Goal: Task Accomplishment & Management: Manage account settings

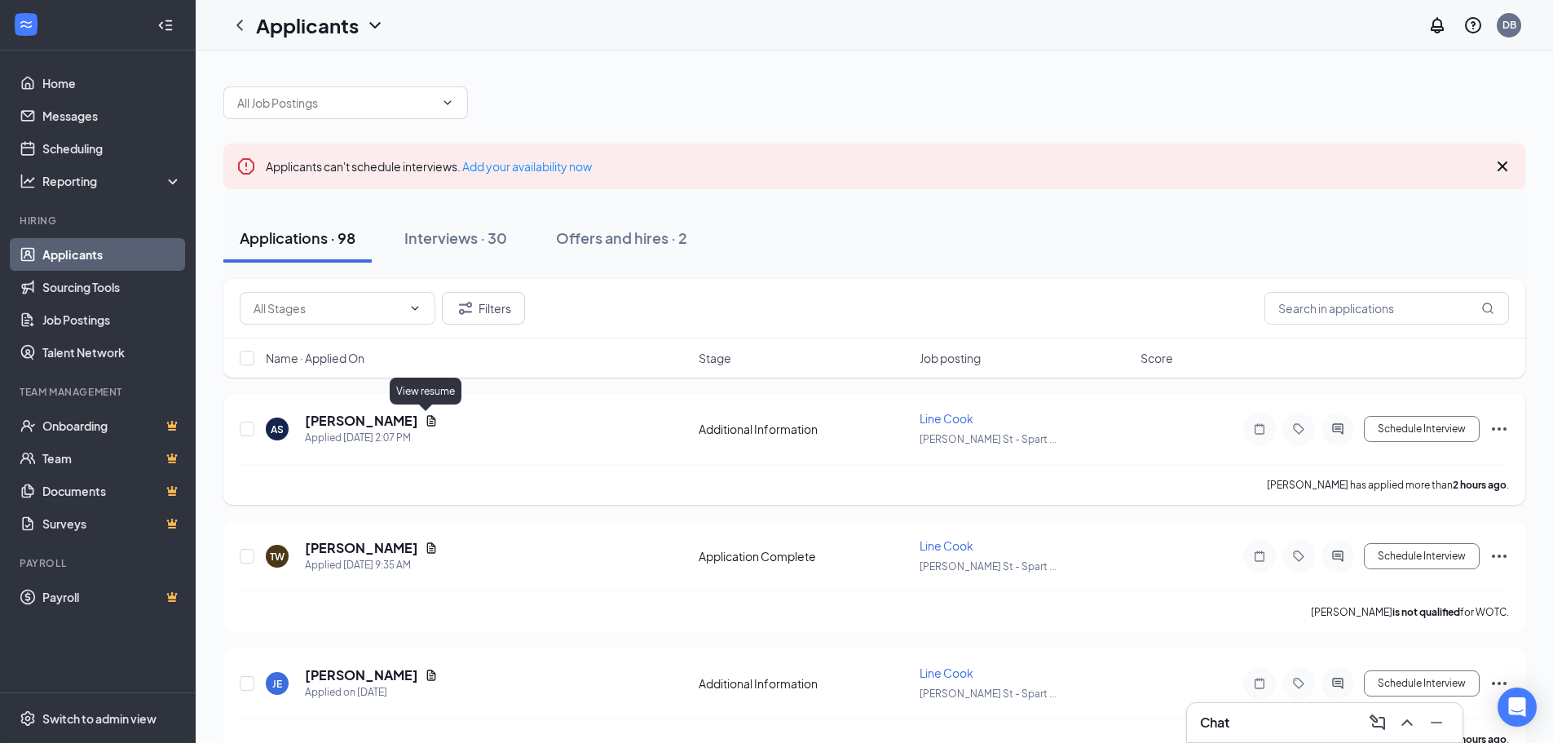
click at [427, 424] on icon "Document" at bounding box center [431, 420] width 9 height 11
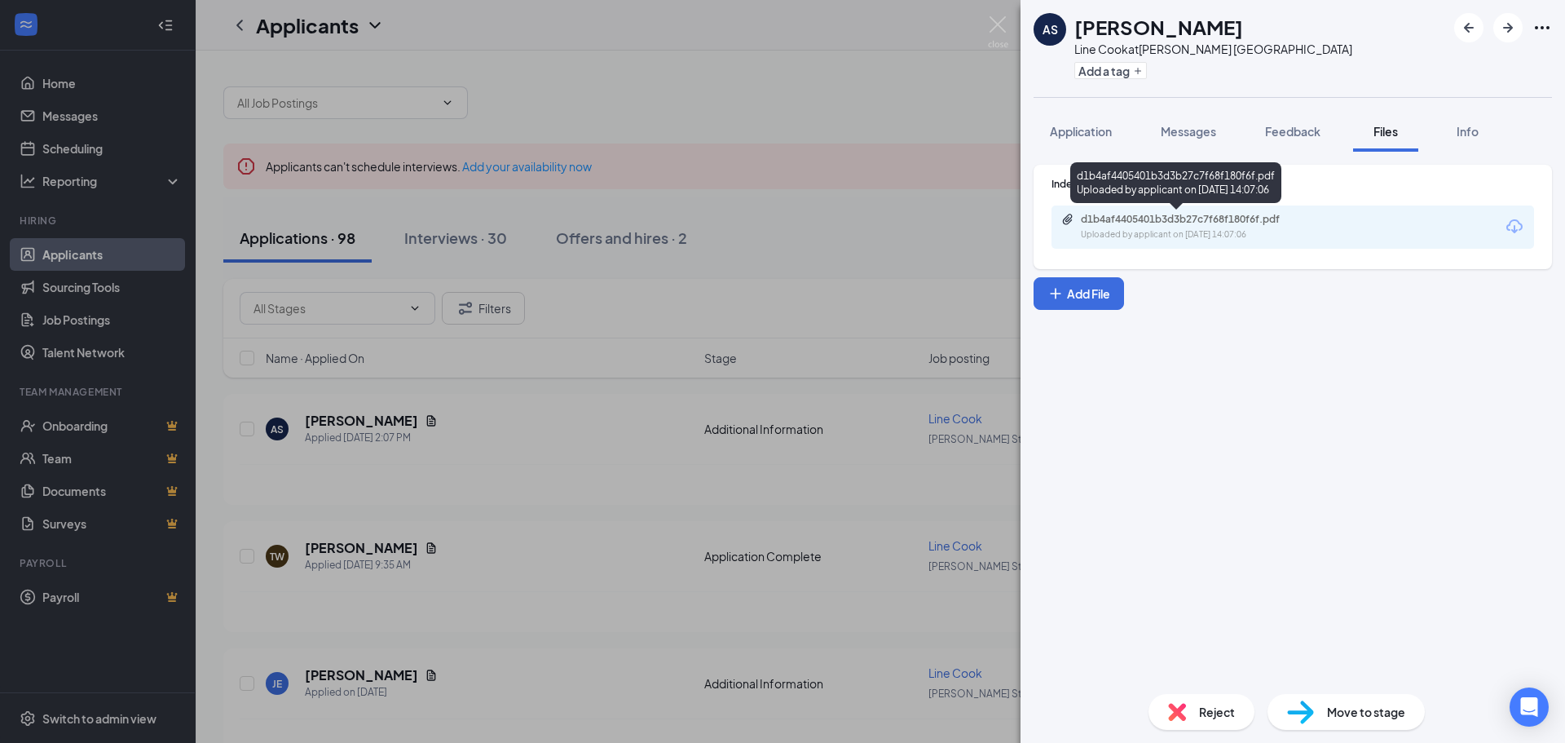
click at [1215, 236] on div "Uploaded by applicant on [DATE] 14:07:06" at bounding box center [1203, 234] width 245 height 13
click at [993, 23] on img at bounding box center [998, 32] width 20 height 32
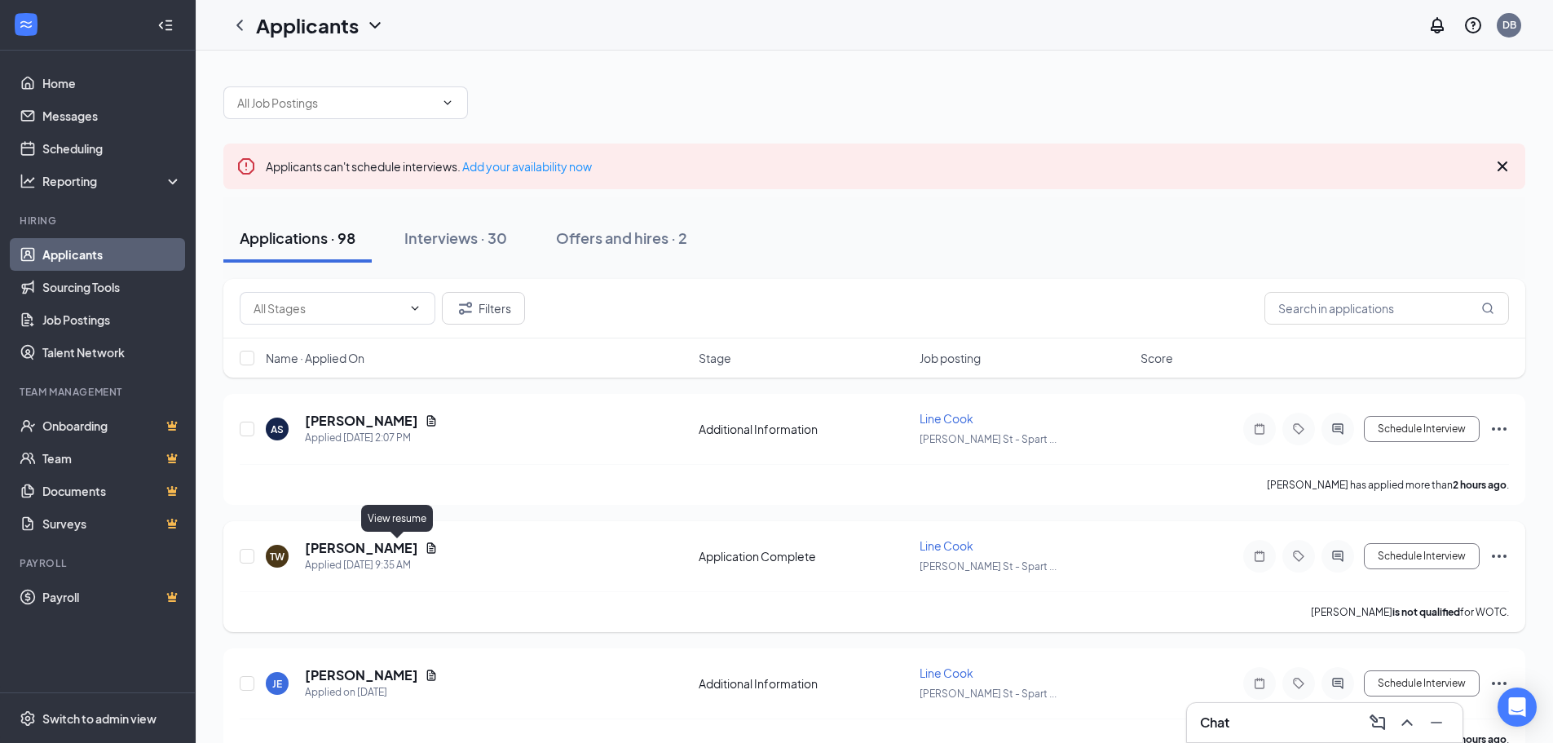
click at [425, 549] on icon "Document" at bounding box center [431, 547] width 13 height 13
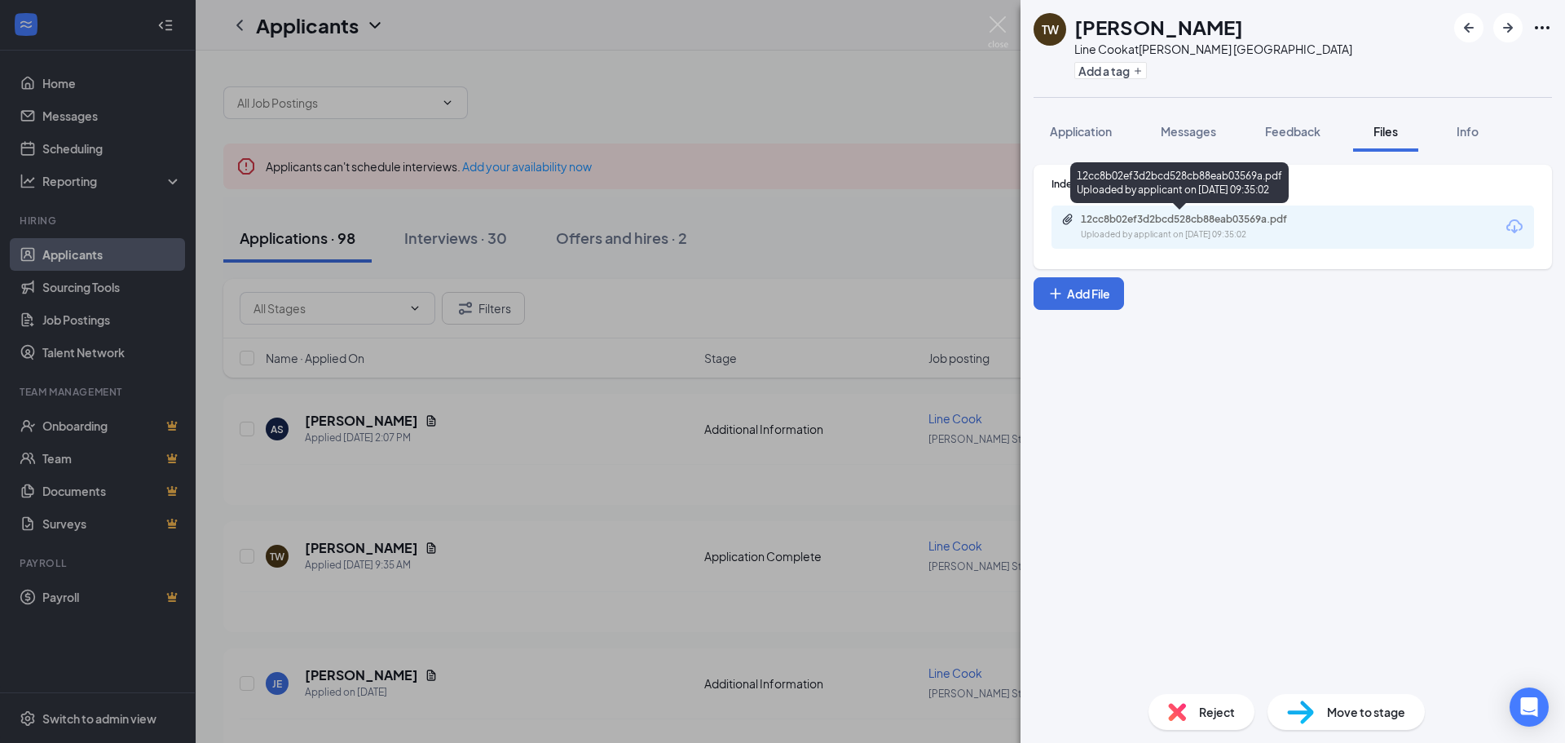
click at [1202, 236] on div "Uploaded by applicant on [DATE] 09:35:02" at bounding box center [1203, 234] width 245 height 13
click at [995, 20] on img at bounding box center [998, 32] width 20 height 32
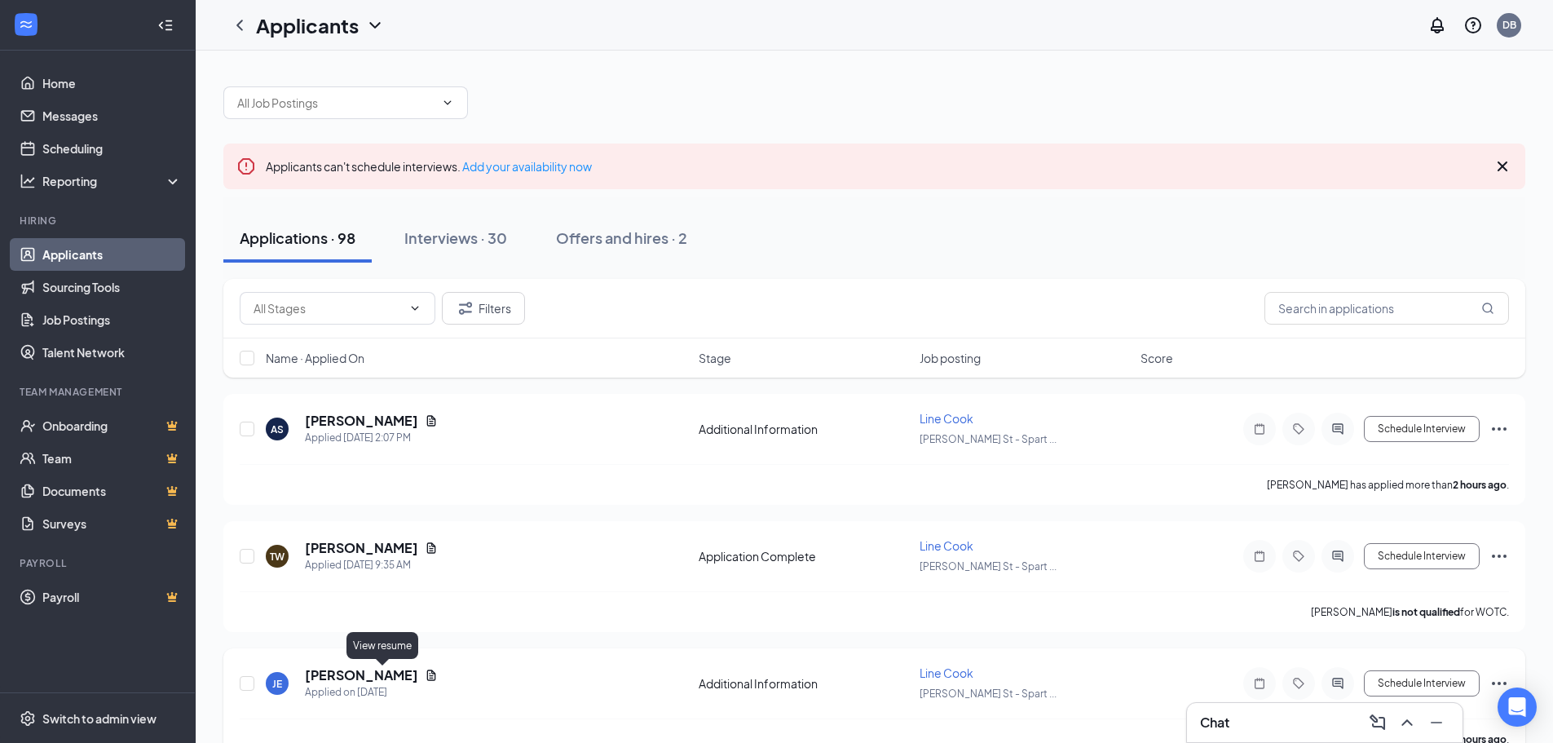
click at [427, 677] on icon "Document" at bounding box center [431, 674] width 9 height 11
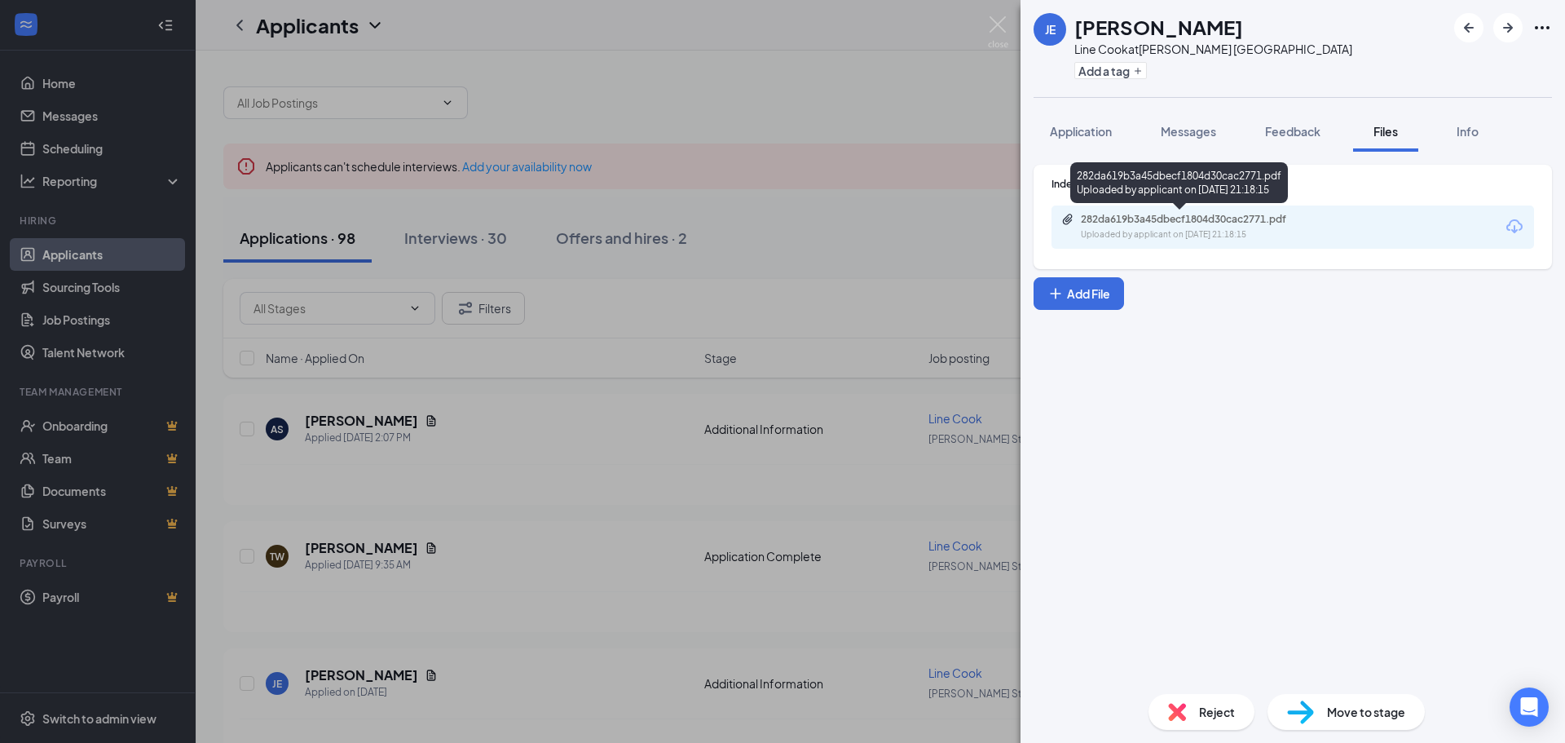
click at [1149, 237] on div "Uploaded by applicant on [DATE] 21:18:15" at bounding box center [1203, 234] width 245 height 13
click at [999, 20] on img at bounding box center [998, 32] width 20 height 32
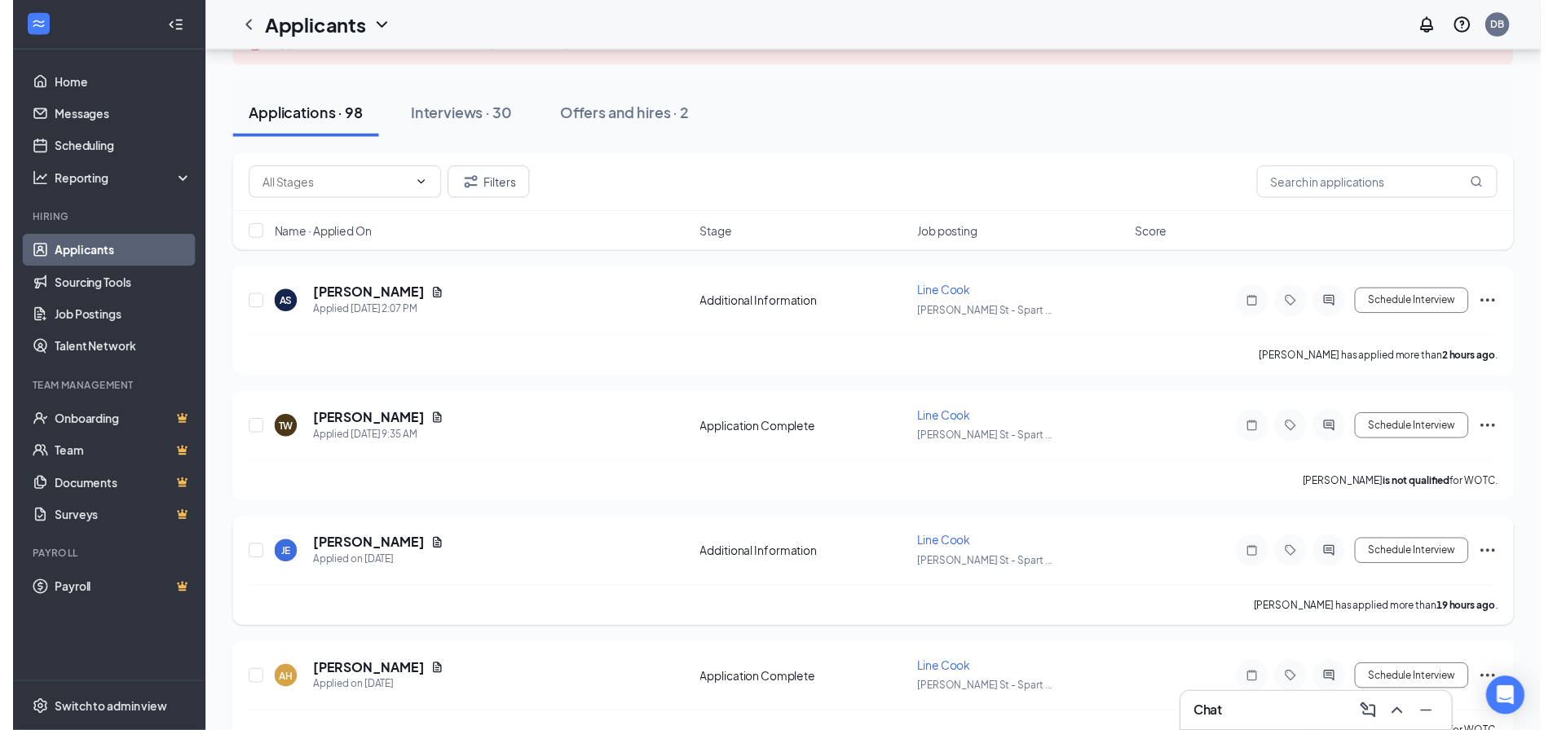
scroll to position [245, 0]
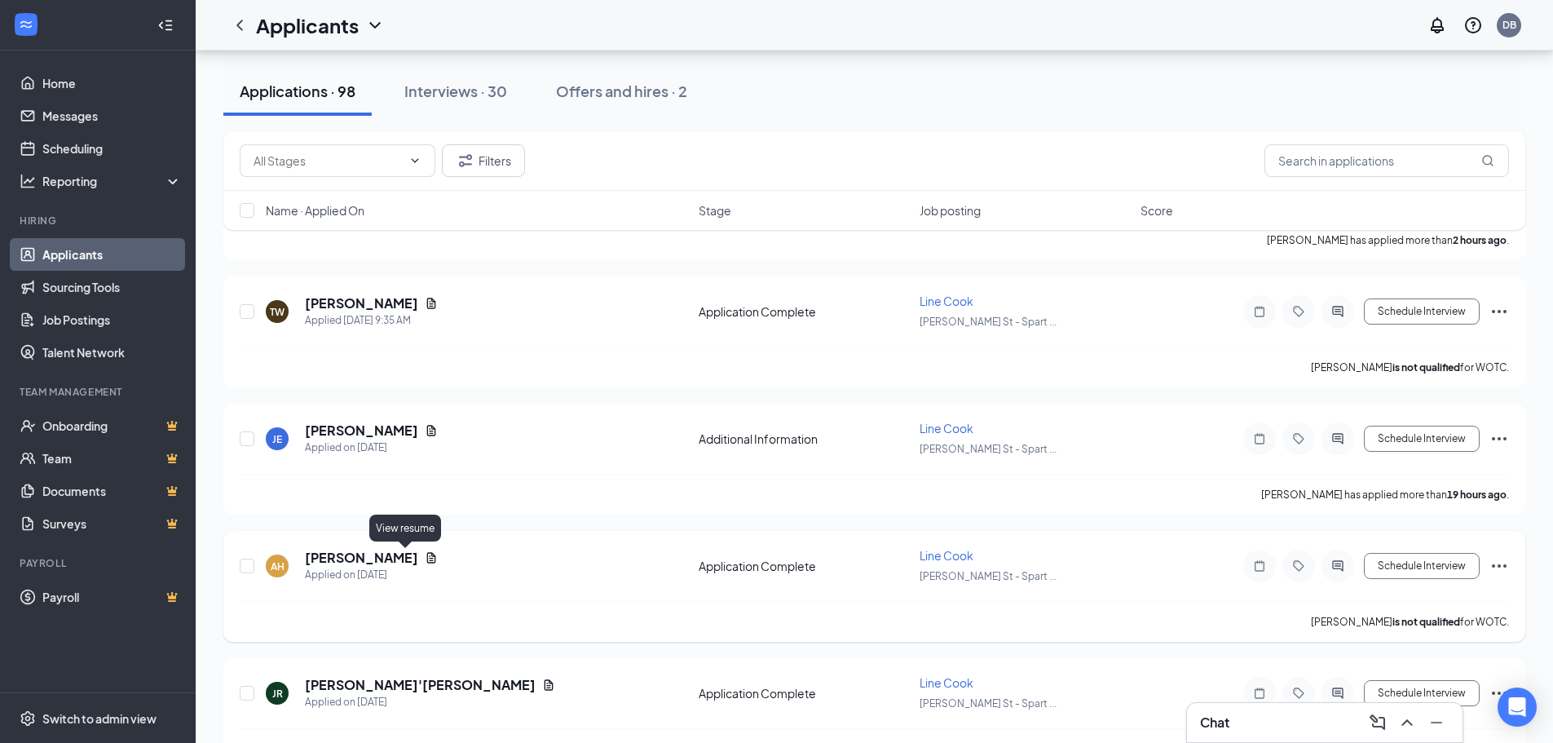
click at [425, 563] on icon "Document" at bounding box center [431, 557] width 13 height 13
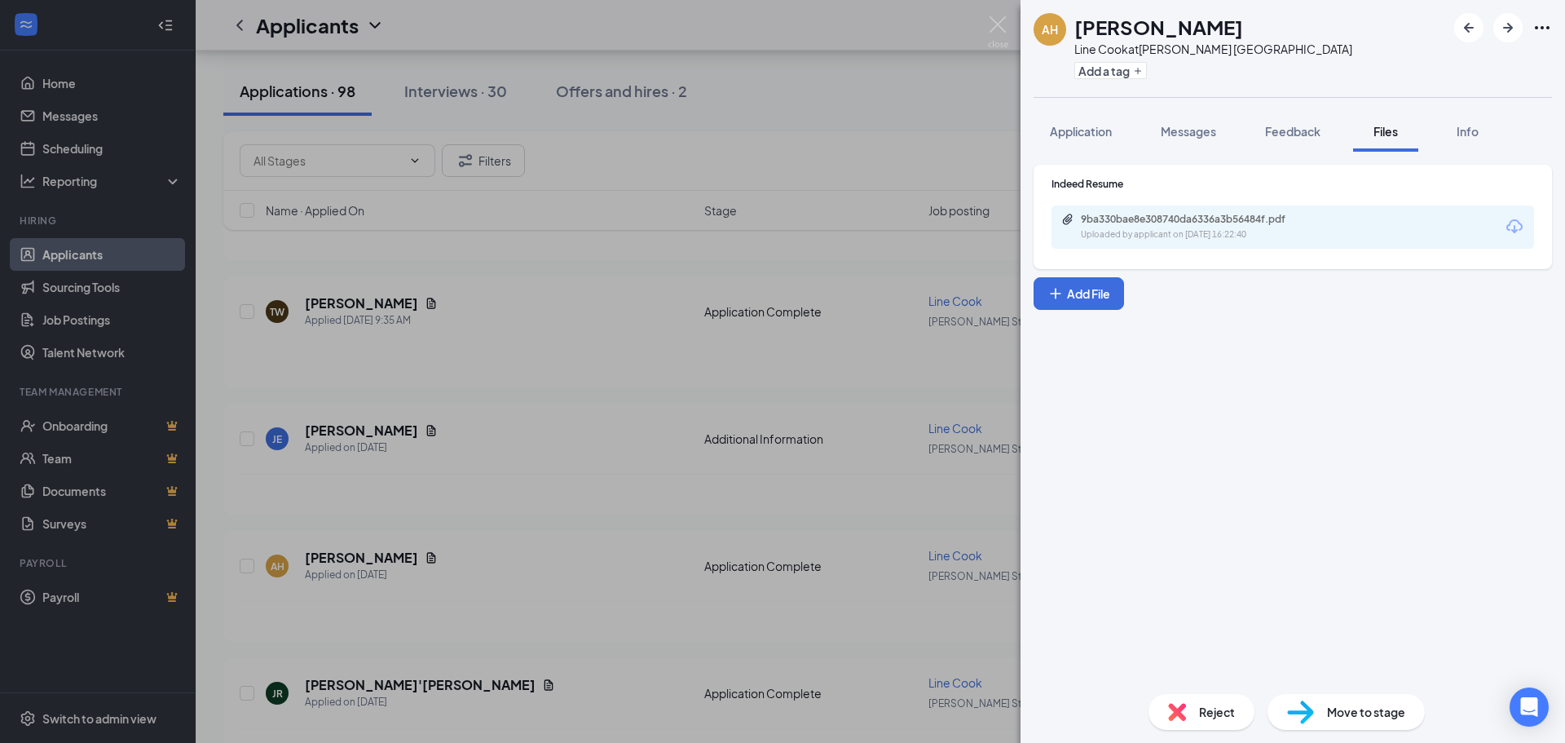
click at [1329, 236] on div "9ba330bae8e308740da6336a3b56484f.pdf Uploaded by applicant on [DATE] 16:22:40" at bounding box center [1293, 226] width 483 height 43
click at [1209, 237] on div "Uploaded by applicant on [DATE] 16:22:40" at bounding box center [1203, 234] width 245 height 13
click at [992, 24] on img at bounding box center [998, 32] width 20 height 32
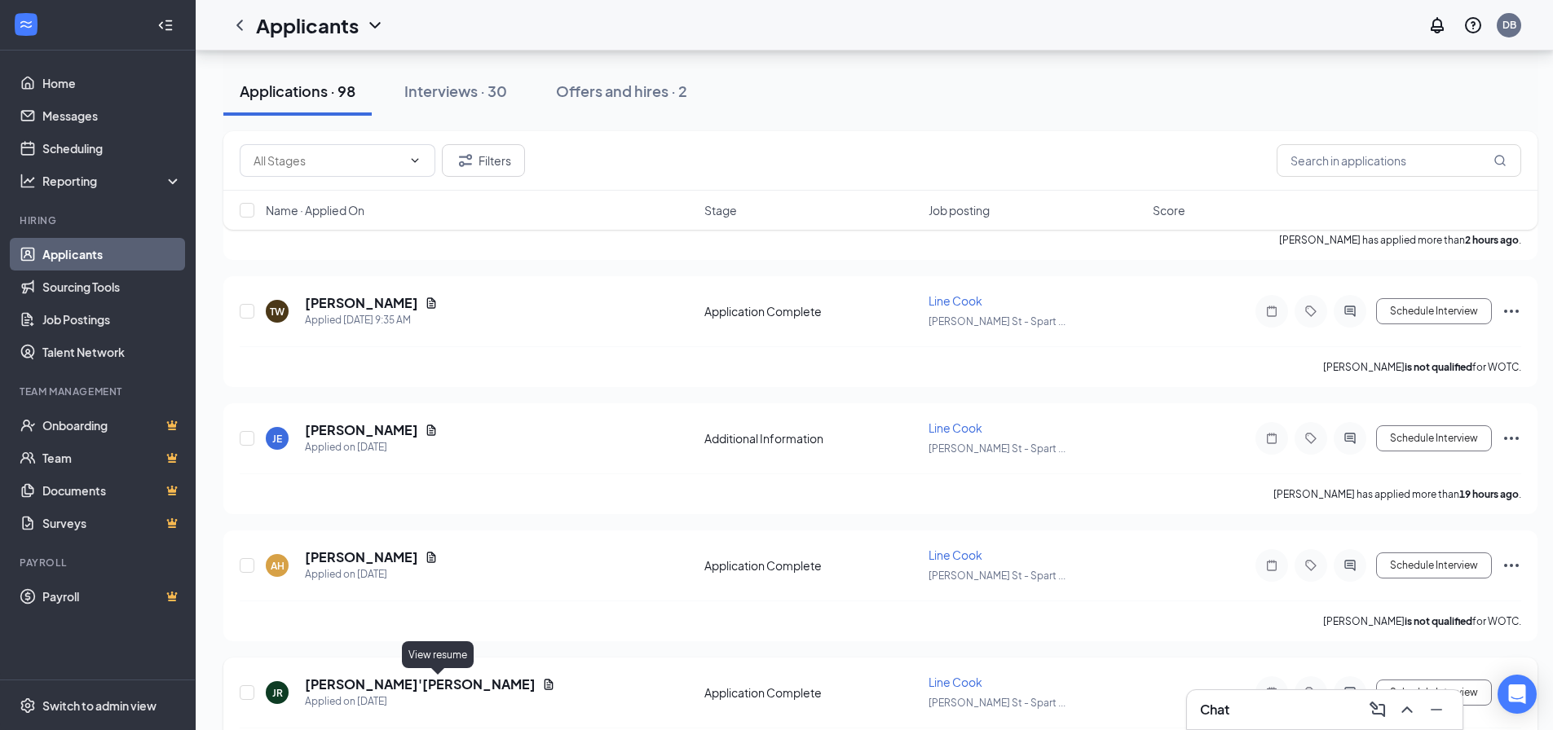
click at [542, 685] on icon "Document" at bounding box center [548, 684] width 13 height 13
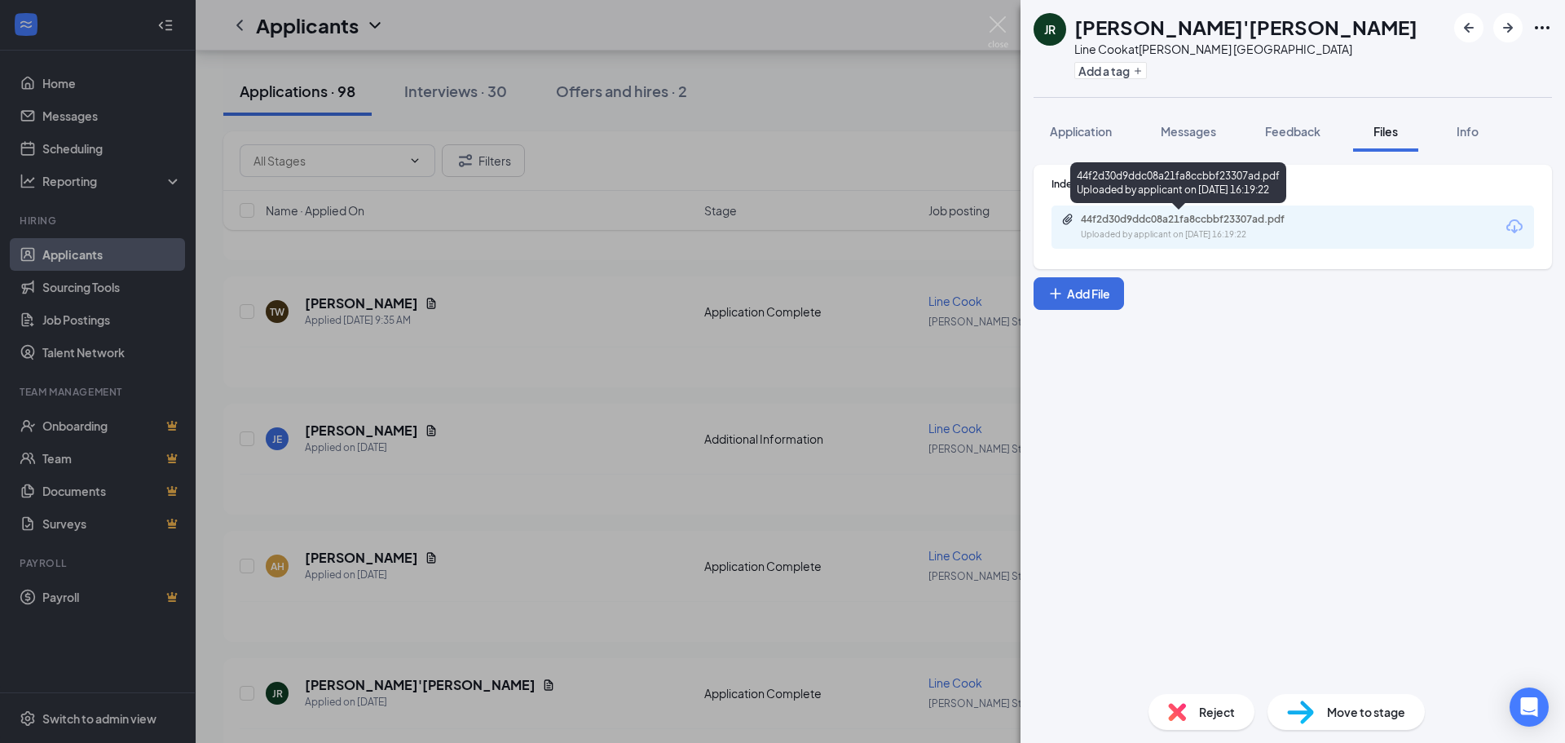
click at [1227, 235] on div "Uploaded by applicant on [DATE] 16:19:22" at bounding box center [1203, 234] width 245 height 13
click at [999, 10] on div "JR [PERSON_NAME]'[PERSON_NAME] [PERSON_NAME] at [PERSON_NAME][GEOGRAPHIC_DATA] …" at bounding box center [782, 371] width 1565 height 743
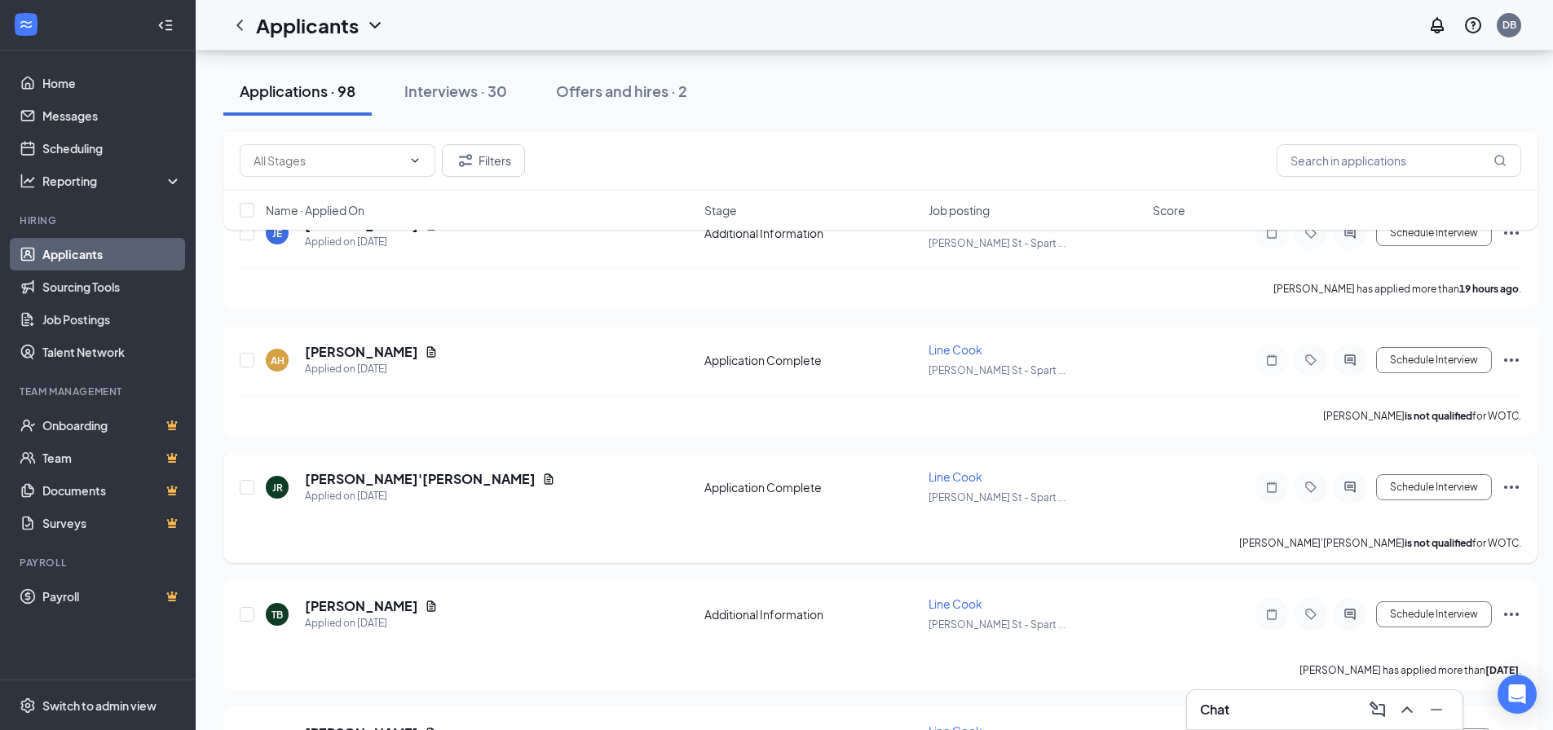
scroll to position [489, 0]
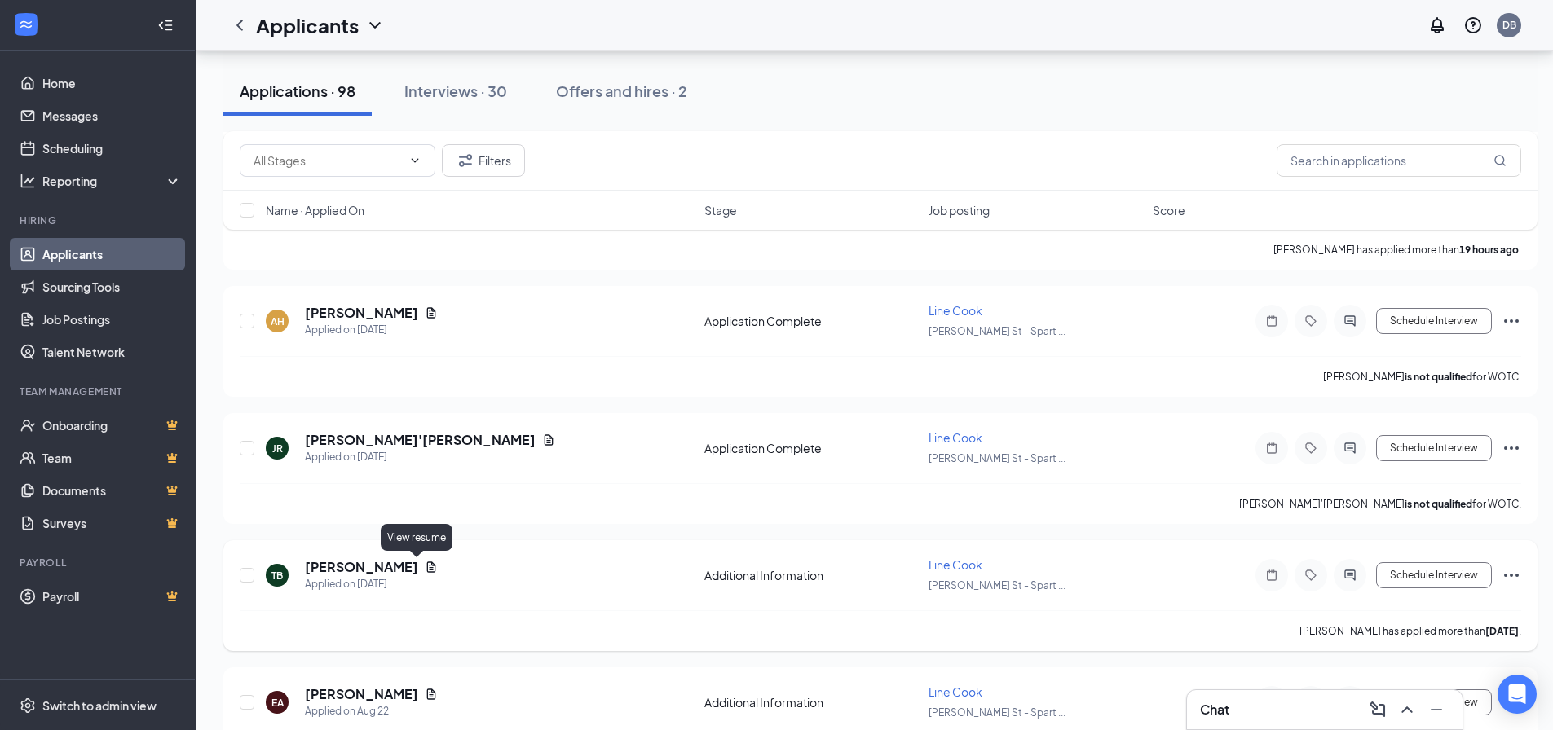
click at [425, 564] on icon "Document" at bounding box center [431, 567] width 13 height 13
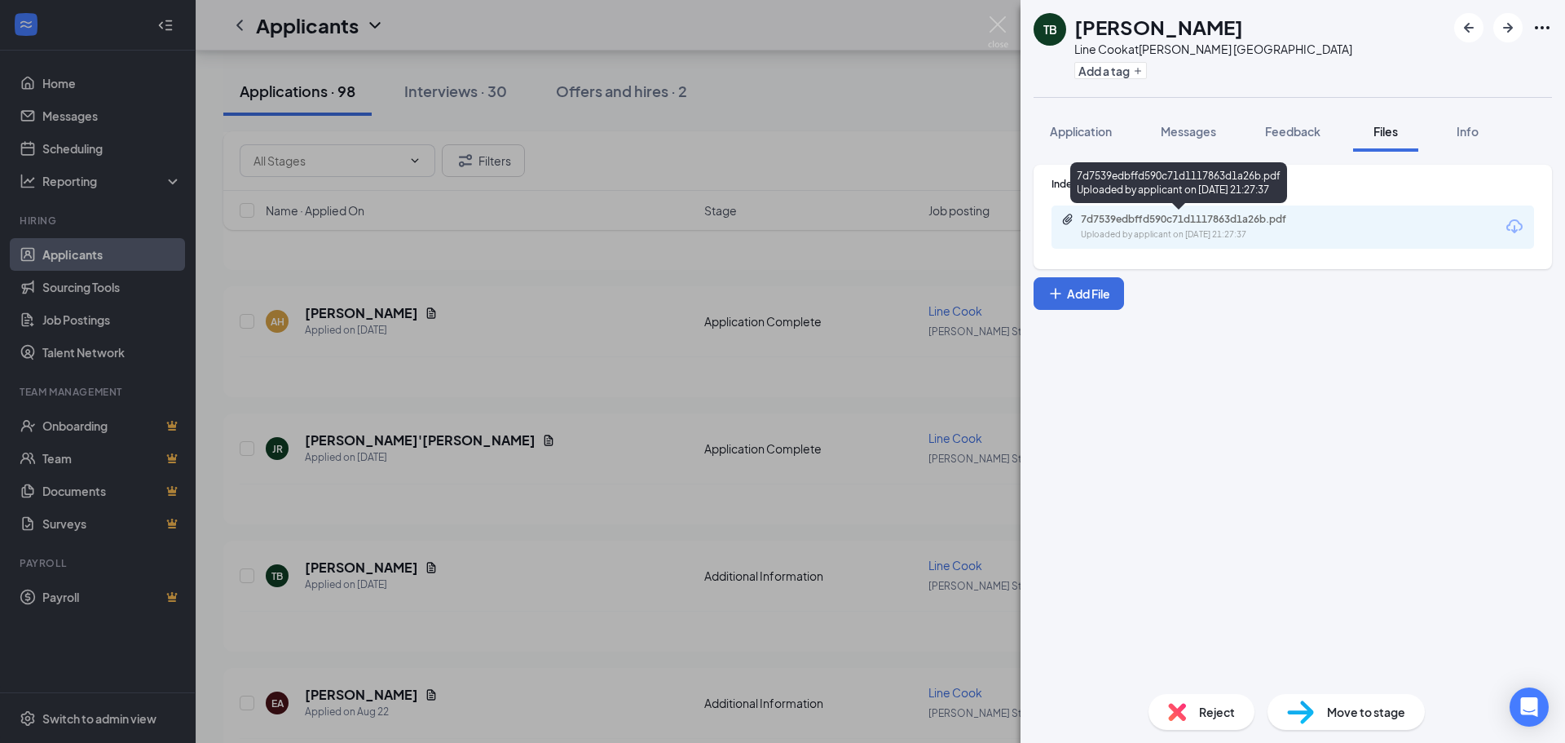
click at [1218, 231] on div "Uploaded by applicant on [DATE] 21:27:37" at bounding box center [1203, 234] width 245 height 13
click at [1006, 19] on img at bounding box center [998, 32] width 20 height 32
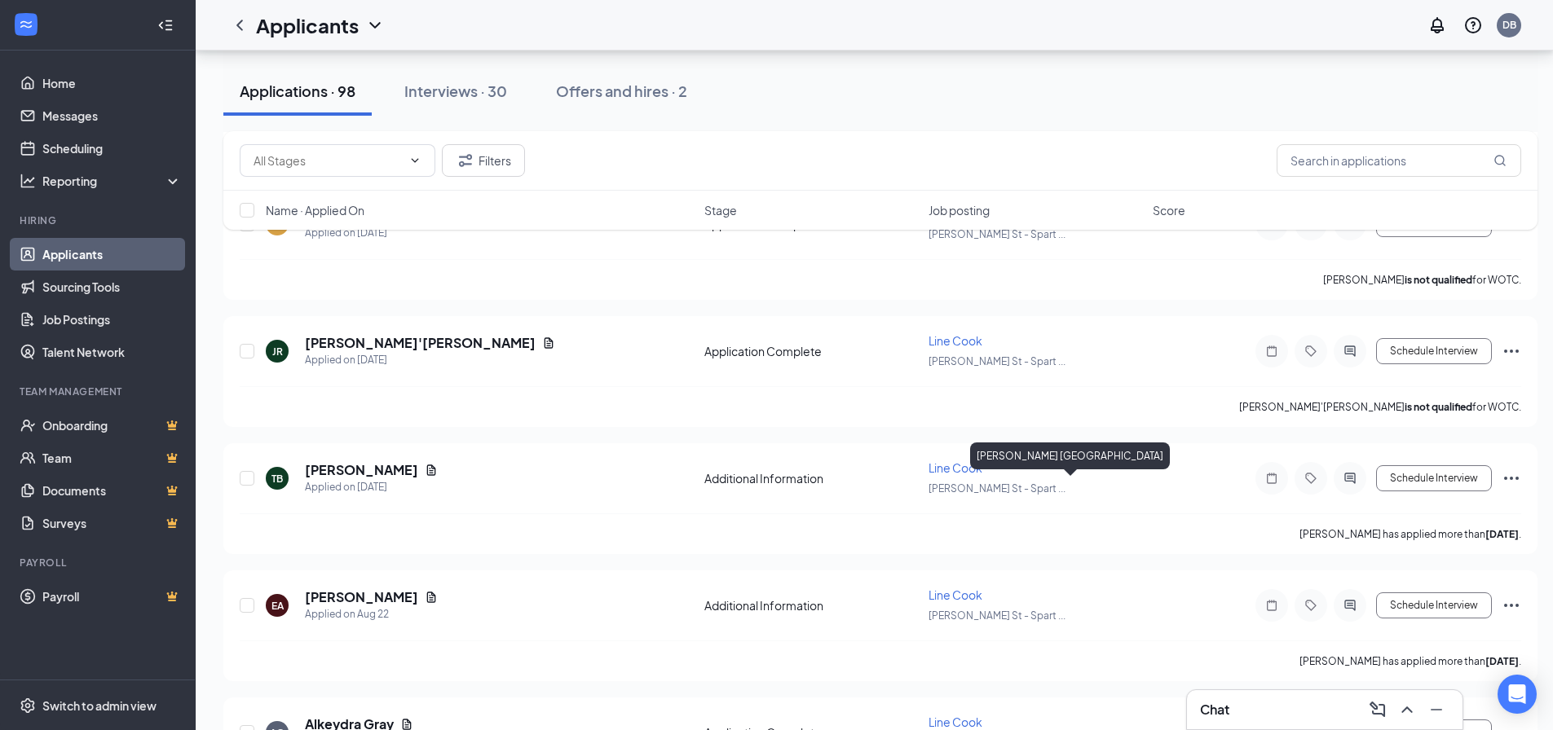
scroll to position [734, 0]
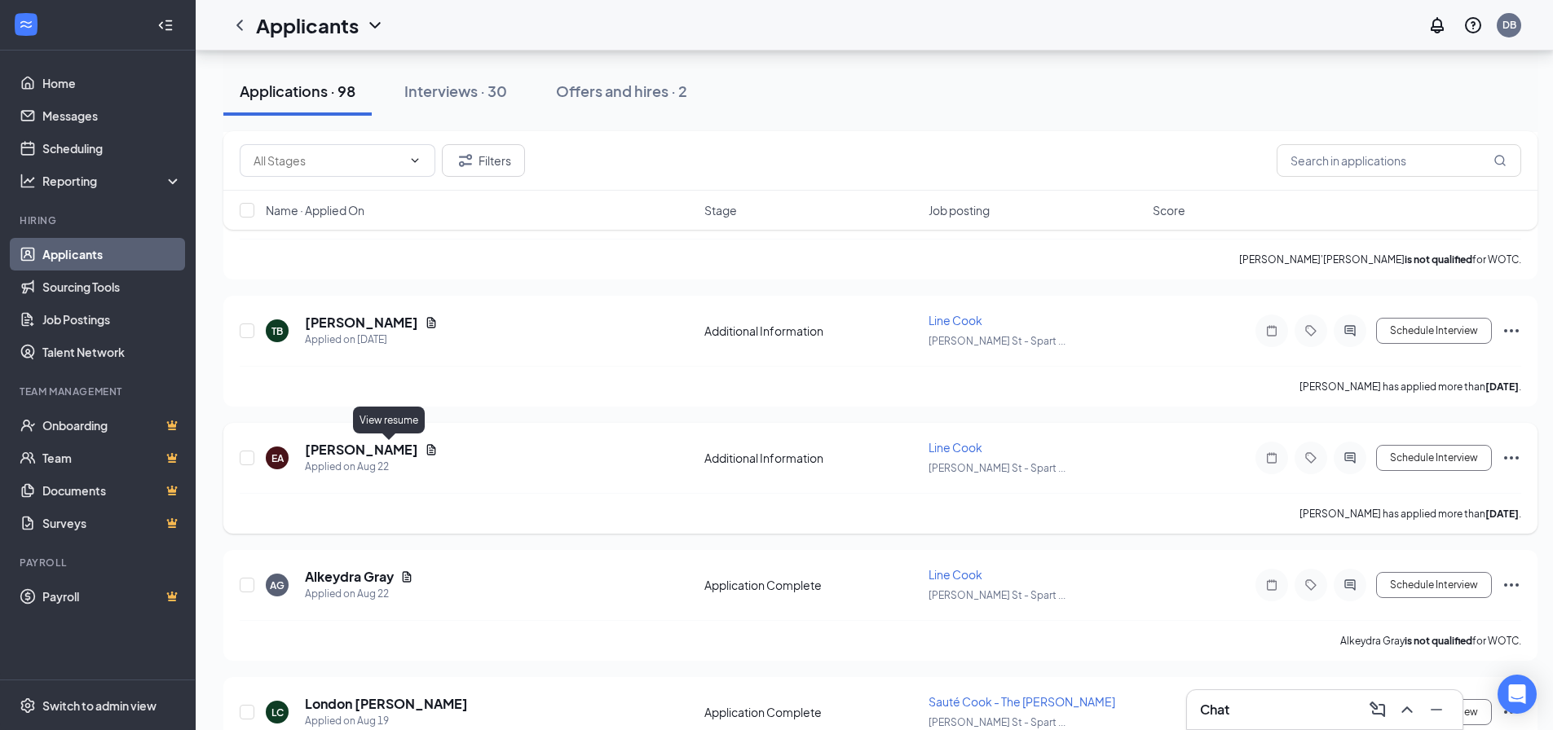
click at [425, 454] on icon "Document" at bounding box center [431, 449] width 13 height 13
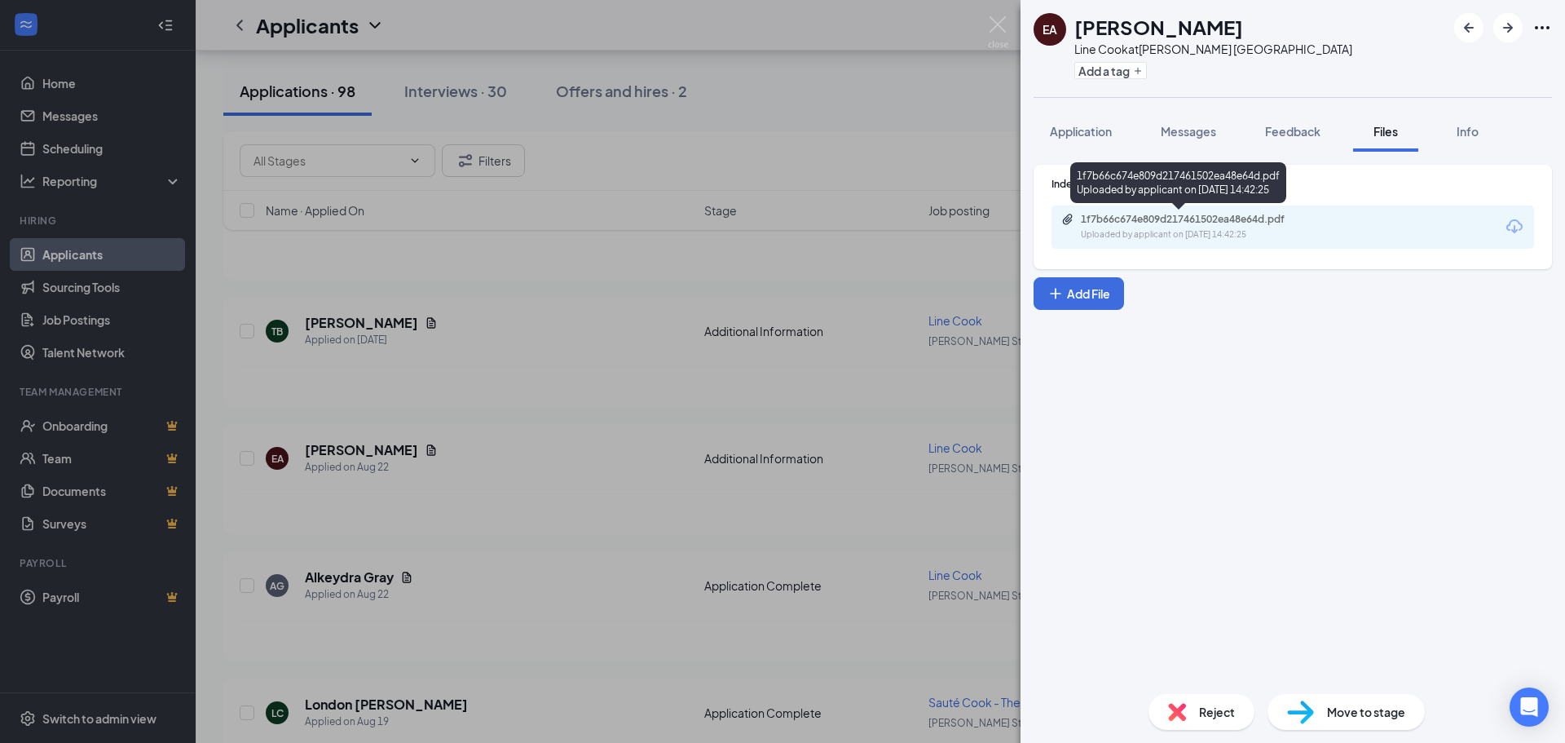
click at [1112, 230] on div "Uploaded by applicant on [DATE] 14:42:25" at bounding box center [1203, 234] width 245 height 13
click at [997, 22] on img at bounding box center [998, 32] width 20 height 32
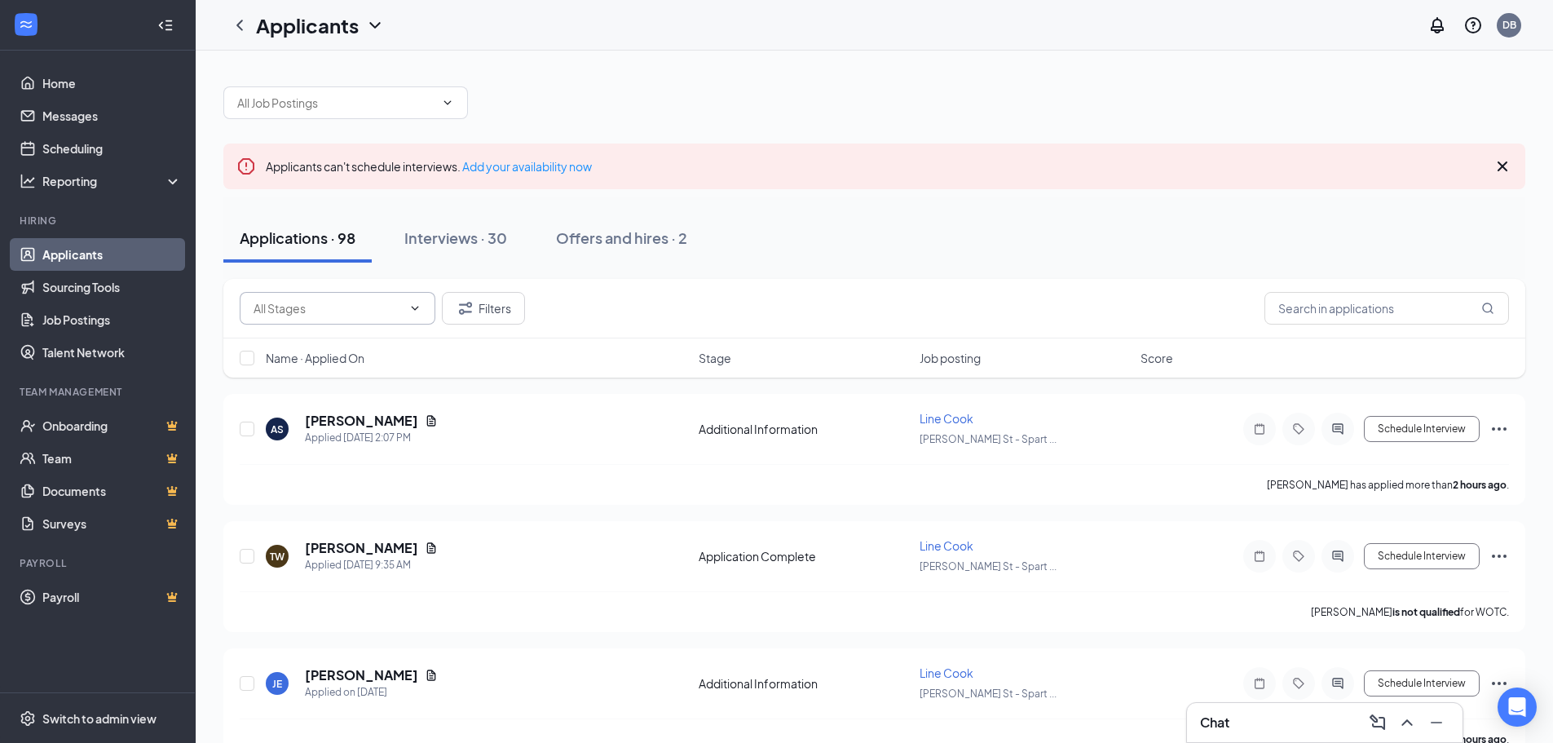
click at [414, 306] on icon "ChevronDown" at bounding box center [414, 308] width 13 height 13
click at [414, 306] on icon "ChevronUp" at bounding box center [414, 308] width 13 height 13
click at [448, 102] on icon "ChevronDown" at bounding box center [447, 102] width 13 height 13
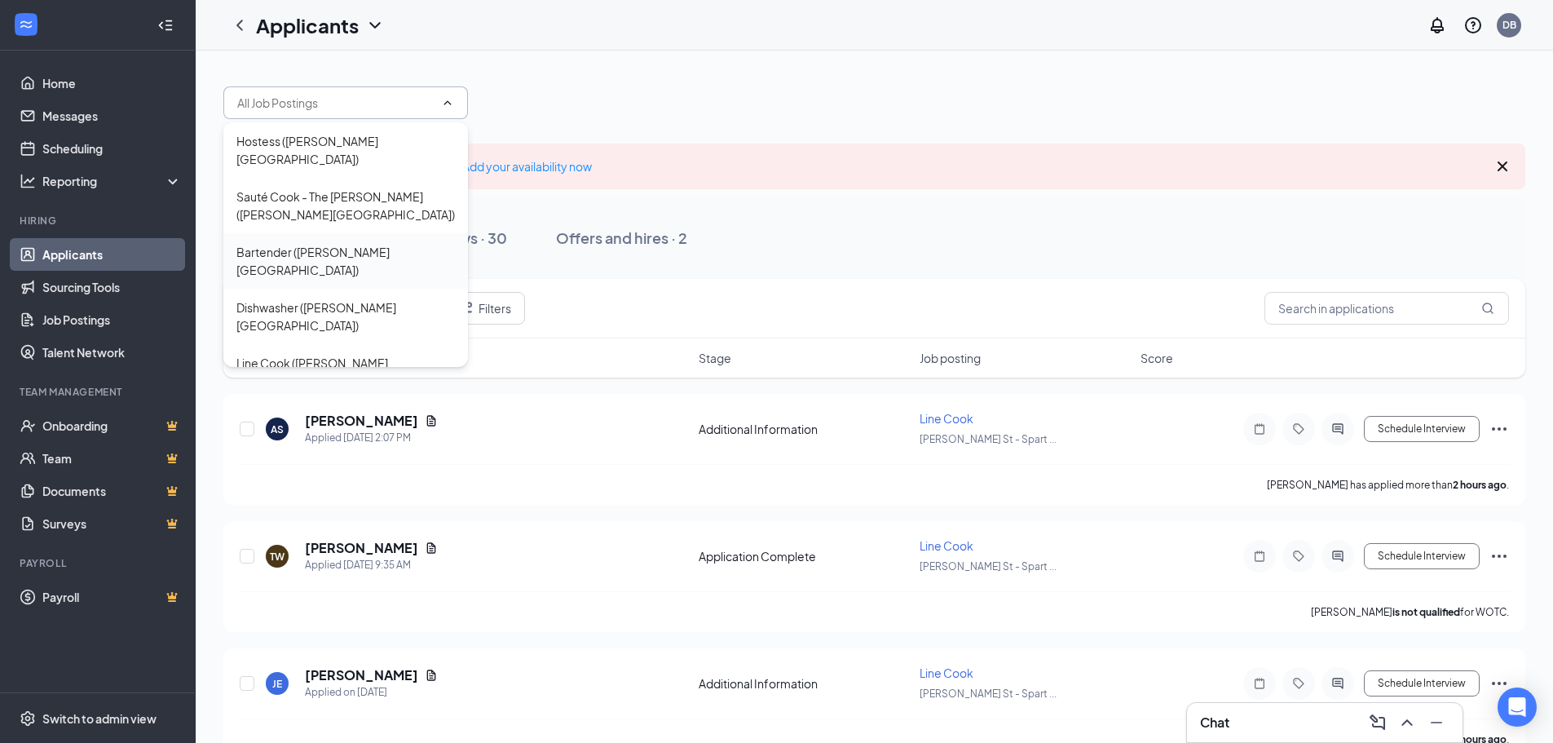
click at [416, 243] on div "Bartender ([PERSON_NAME][GEOGRAPHIC_DATA])" at bounding box center [345, 261] width 218 height 36
type input "Bartender ([PERSON_NAME][GEOGRAPHIC_DATA])"
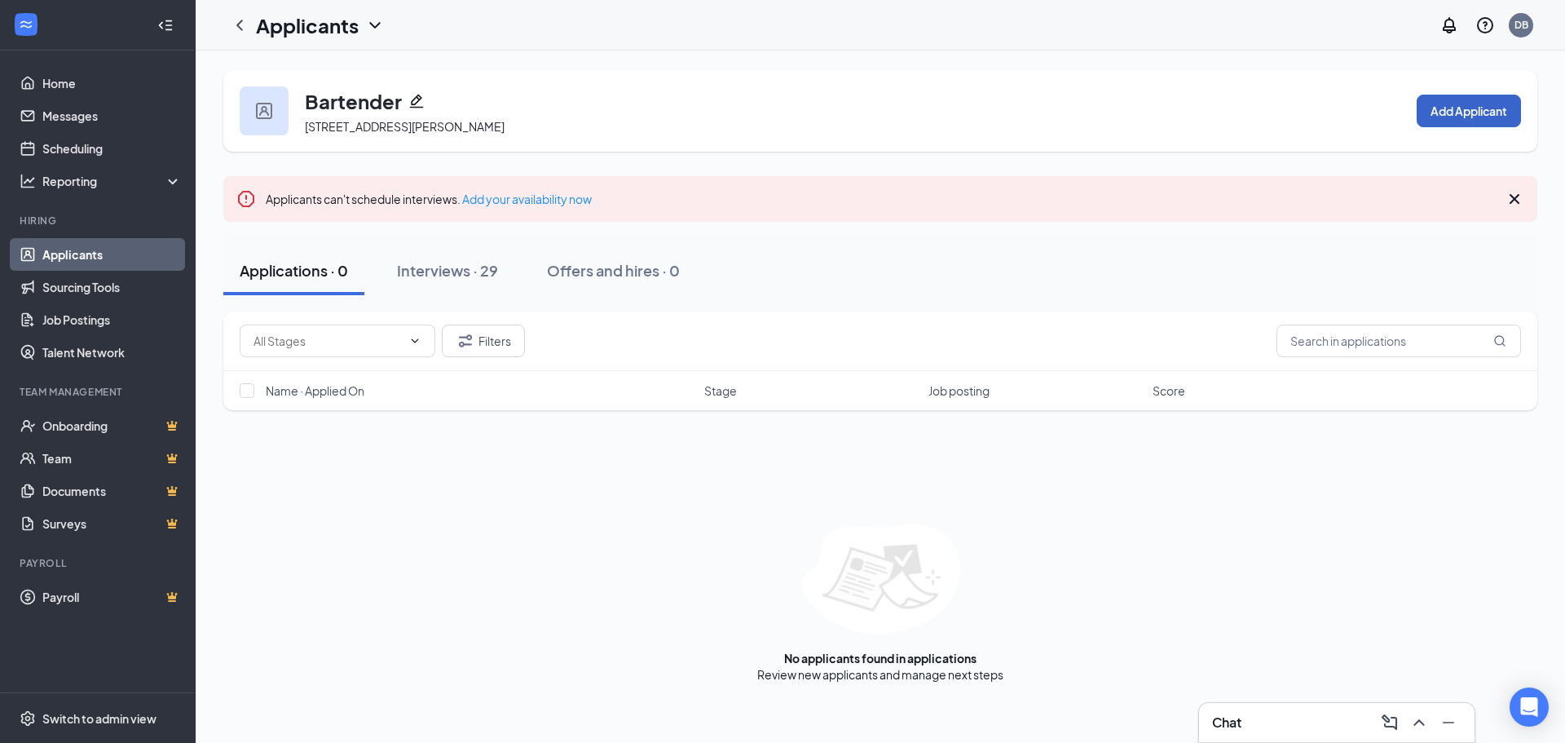
click at [1443, 106] on button "Add Applicant" at bounding box center [1469, 111] width 104 height 33
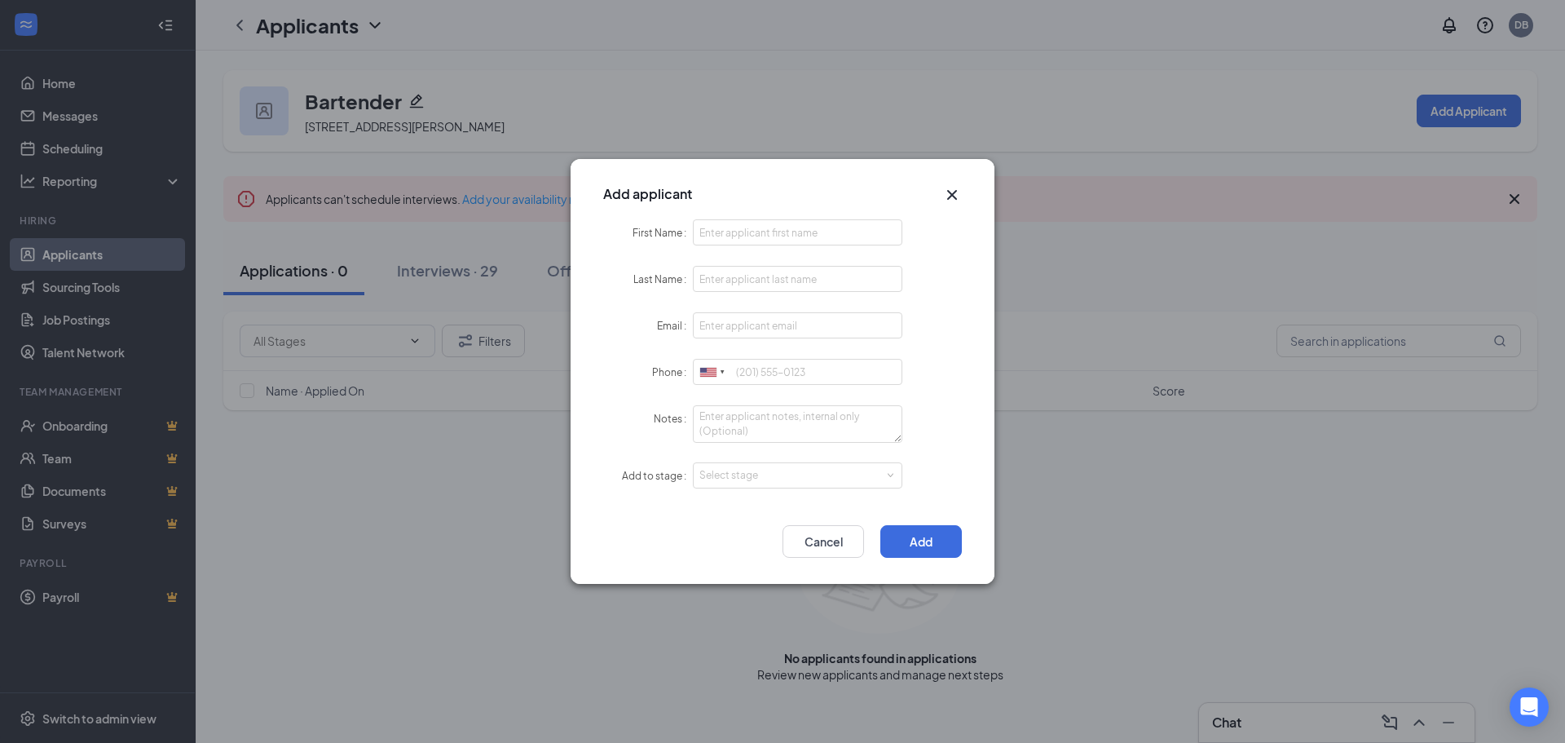
click at [948, 194] on icon "Cross" at bounding box center [952, 195] width 20 height 20
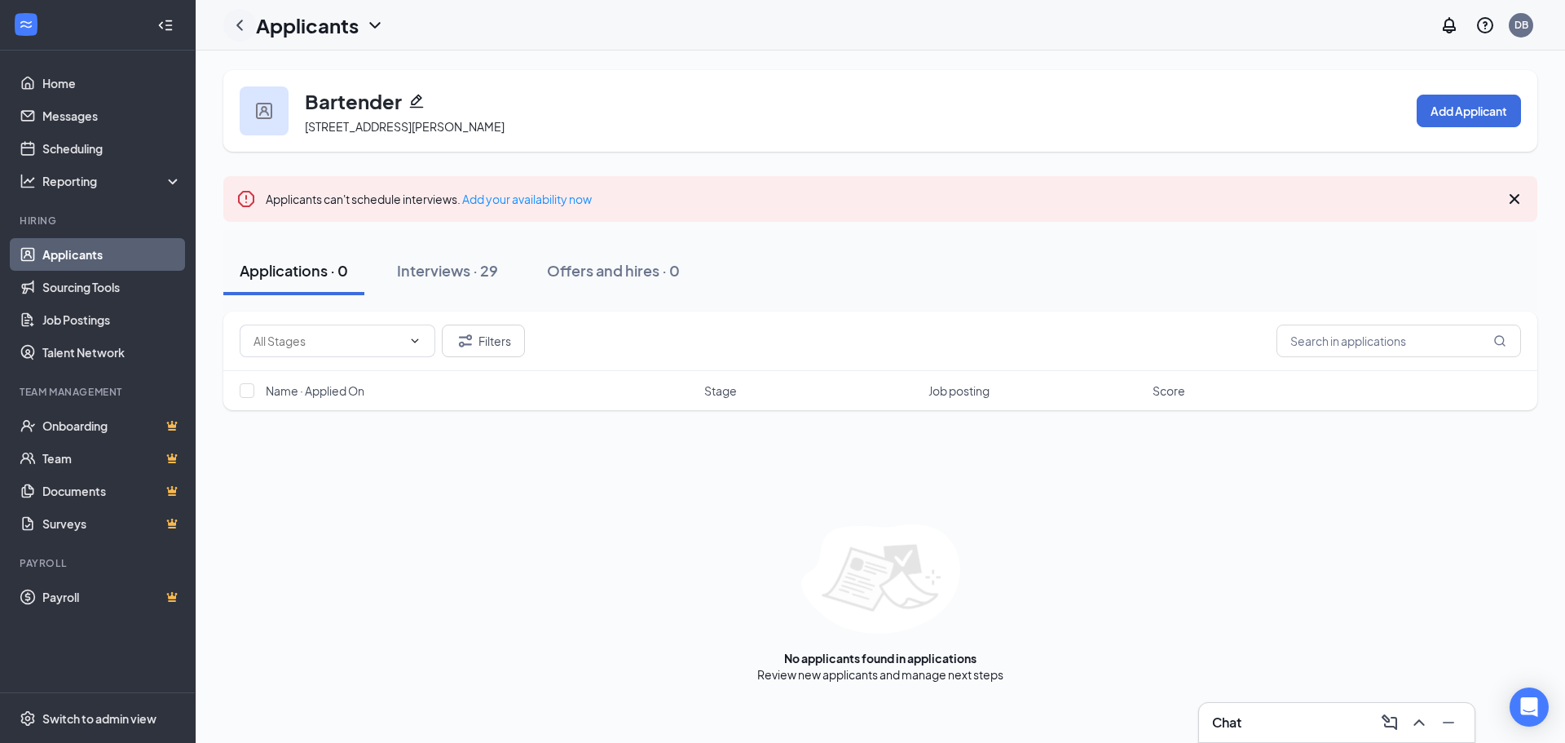
click at [241, 24] on icon "ChevronLeft" at bounding box center [240, 25] width 20 height 20
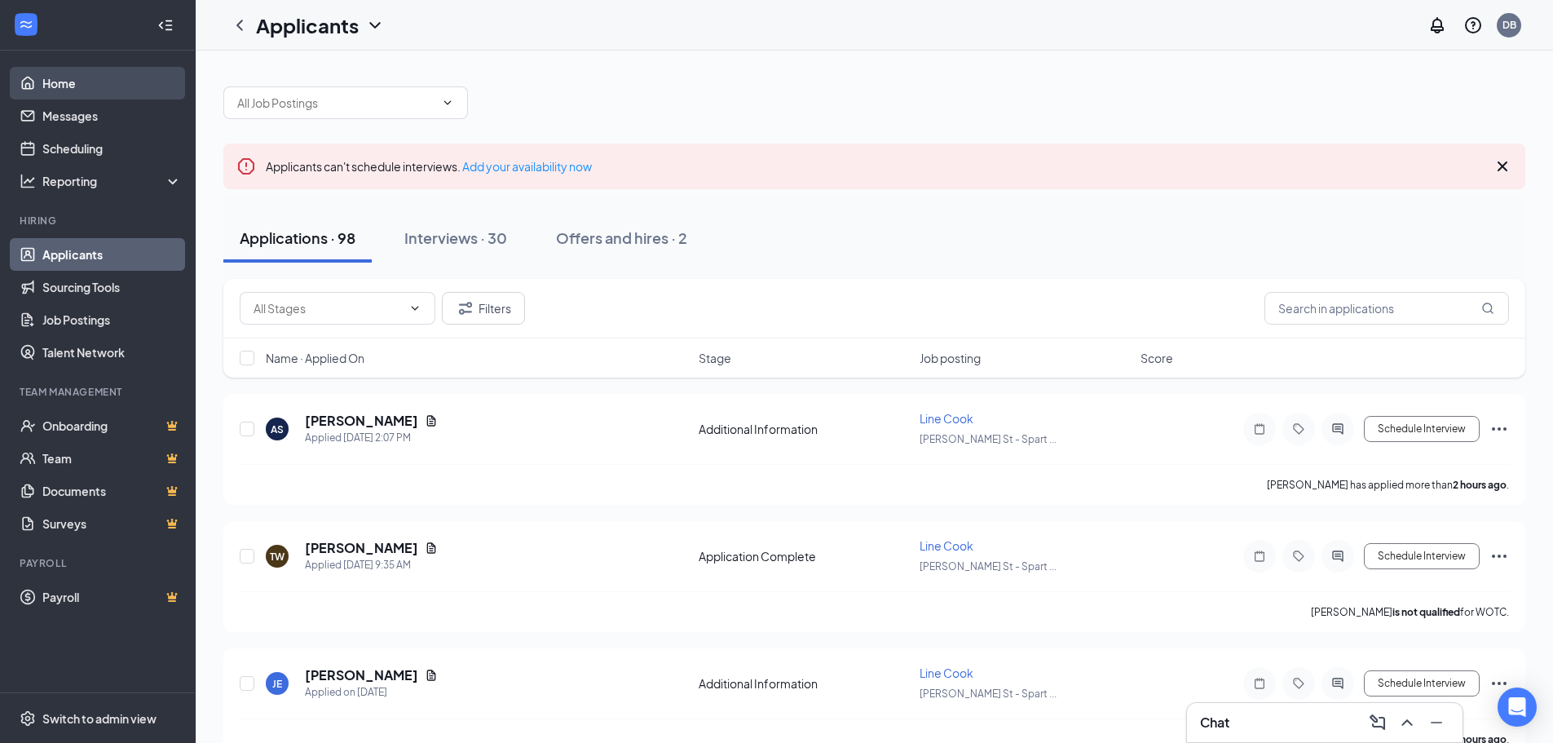
click at [72, 86] on link "Home" at bounding box center [111, 83] width 139 height 33
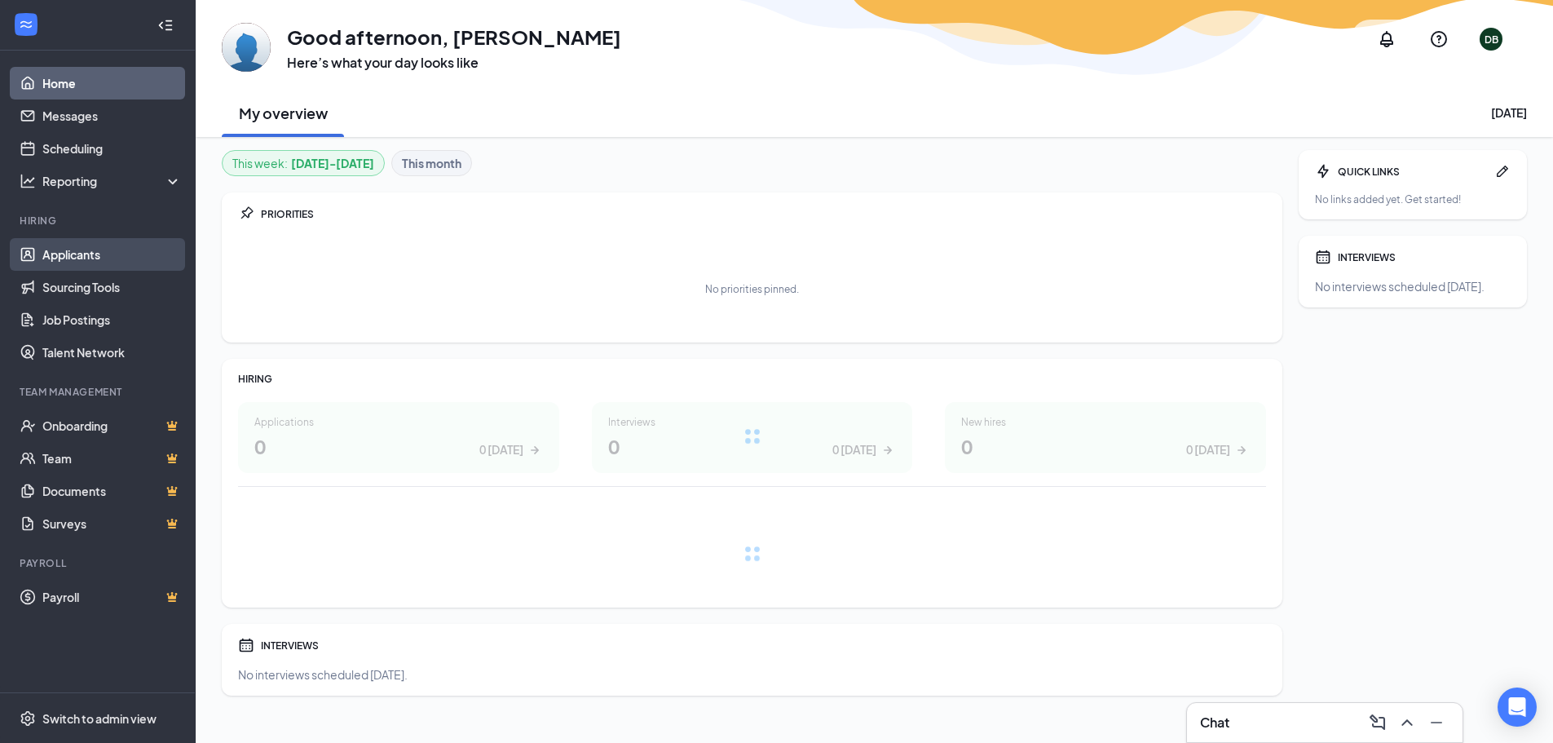
click at [68, 254] on link "Applicants" at bounding box center [111, 254] width 139 height 33
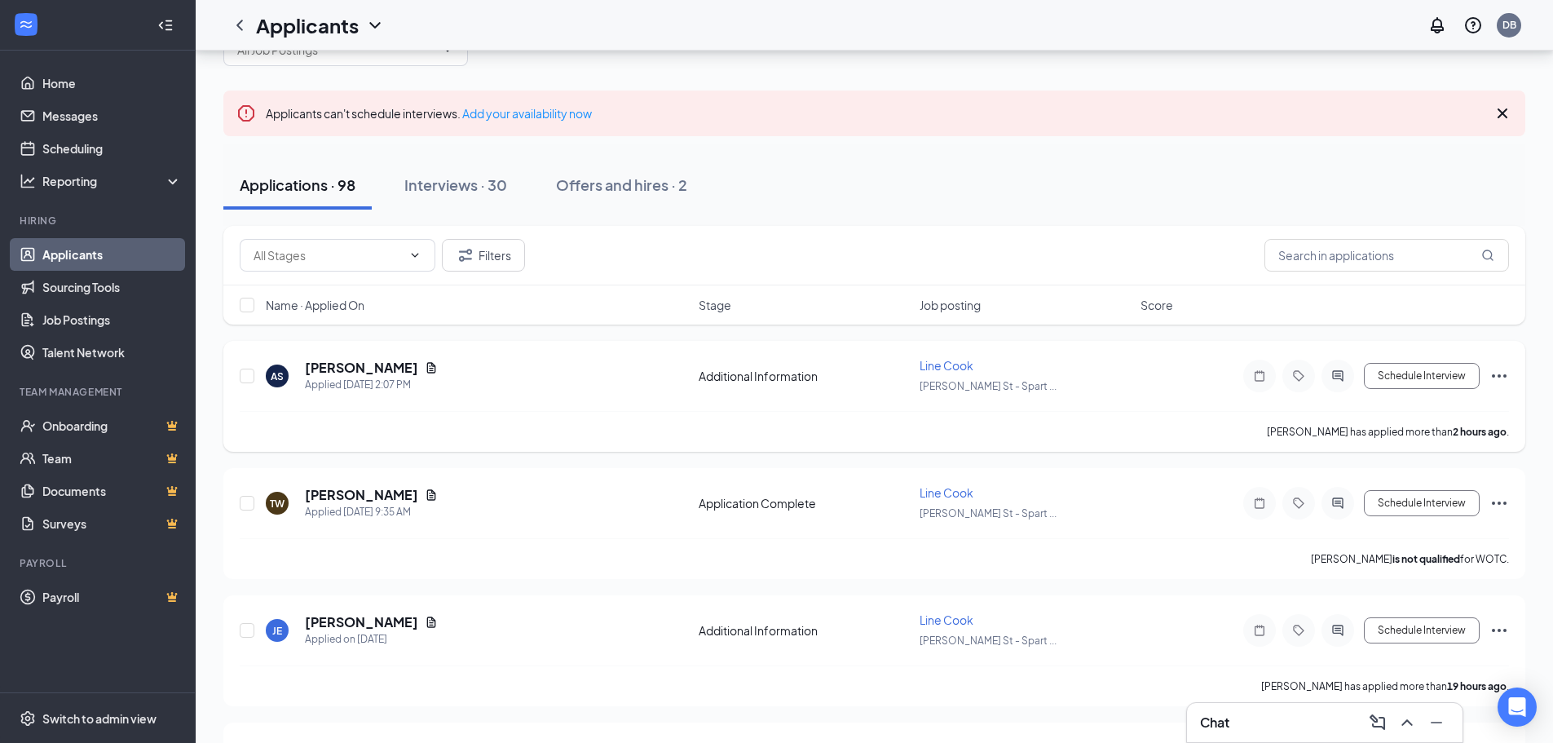
scroll to position [82, 0]
